Goal: Unclear: Browse casually

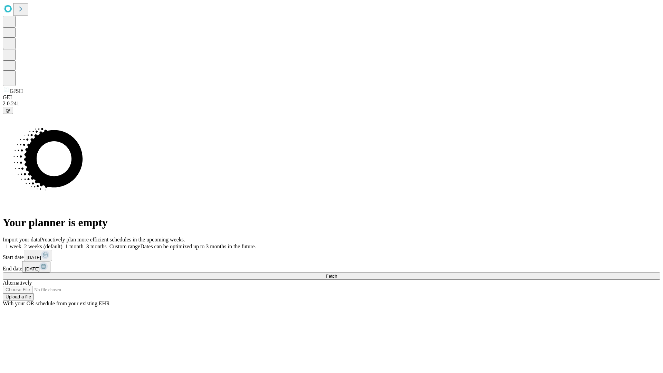
click at [337, 273] on span "Fetch" at bounding box center [331, 275] width 11 height 5
